Goal: Task Accomplishment & Management: Use online tool/utility

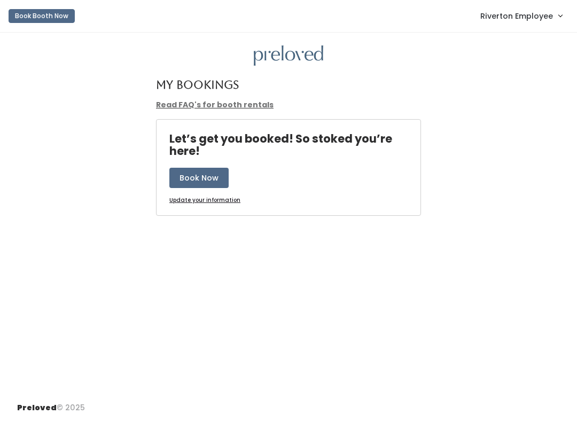
click at [520, 12] on span "Riverton Employee" at bounding box center [517, 16] width 73 height 12
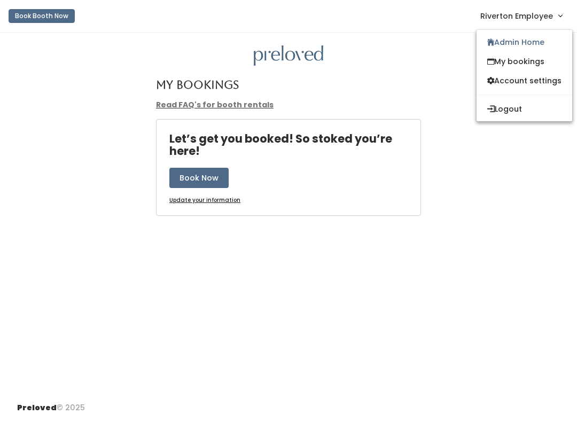
click at [538, 42] on link "Admin Home" at bounding box center [525, 42] width 96 height 19
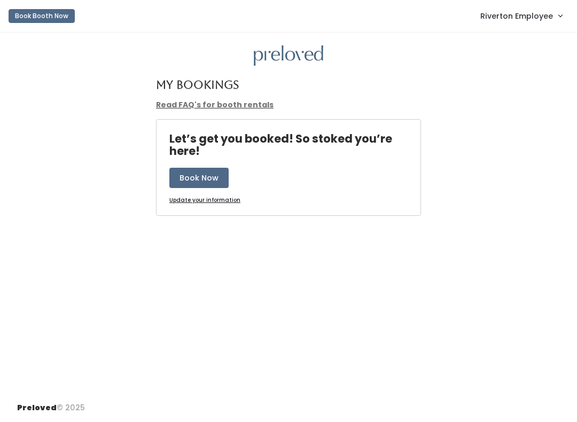
click at [539, 14] on span "Riverton Employee" at bounding box center [517, 16] width 73 height 12
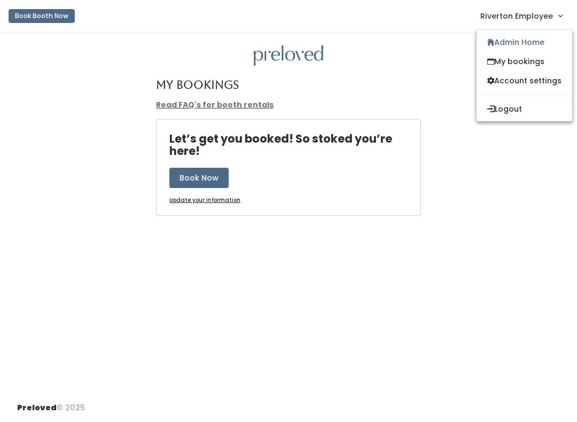
click at [532, 44] on link "Admin Home" at bounding box center [525, 42] width 96 height 19
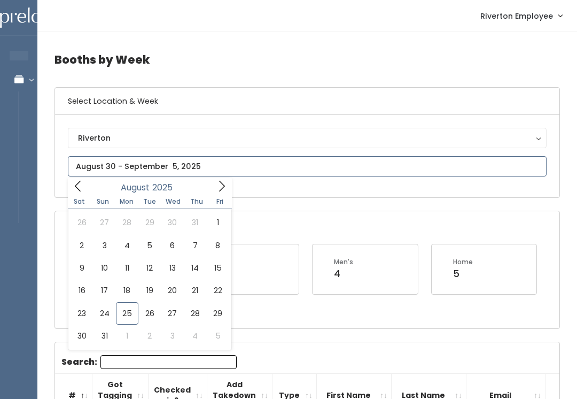
type input "August 16 to August 22"
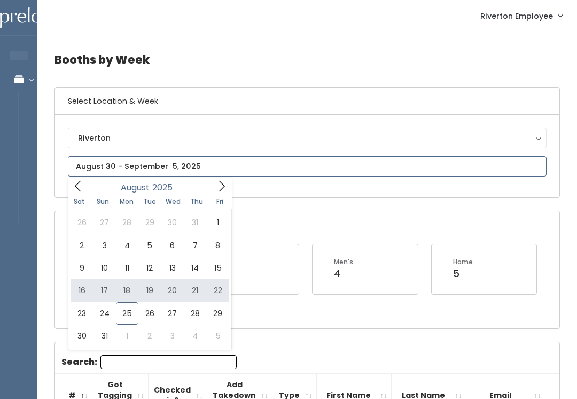
type input "August 16 to August 22"
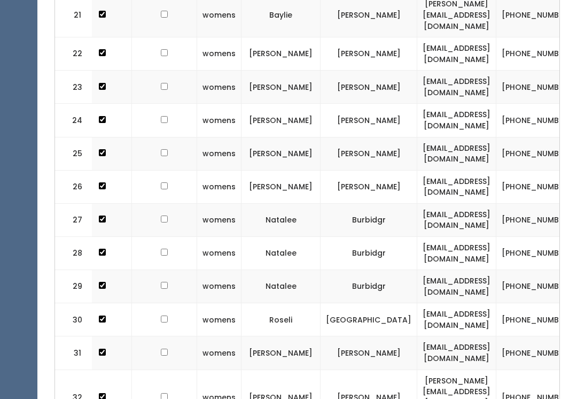
scroll to position [0, 76]
